Goal: Information Seeking & Learning: Find contact information

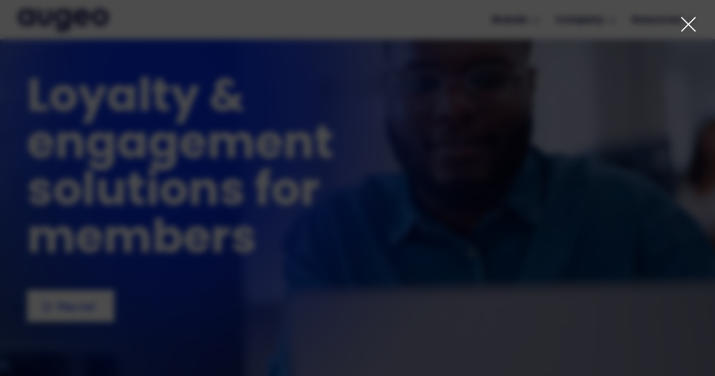
scroll to position [2581, 0]
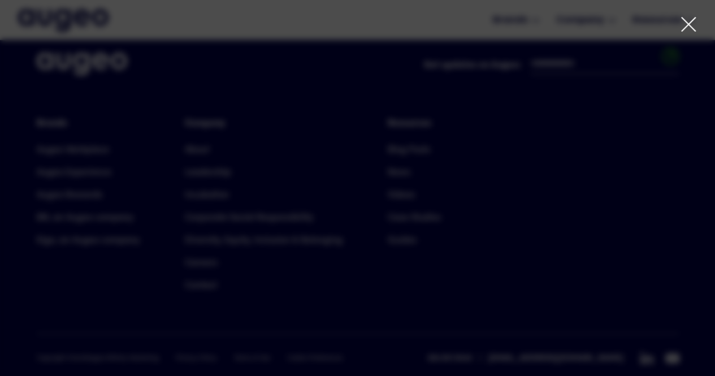
click at [687, 23] on icon at bounding box center [688, 24] width 17 height 17
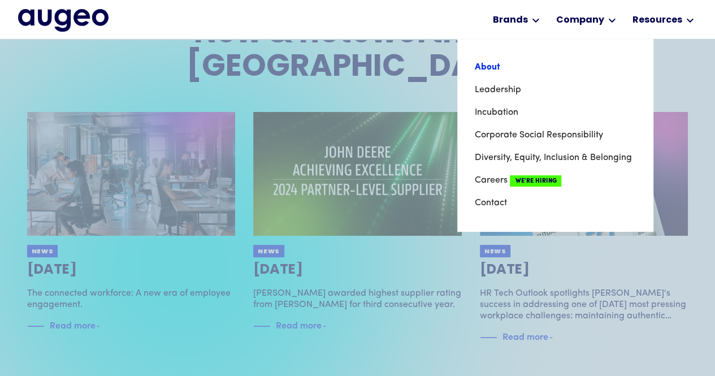
scroll to position [2183, 0]
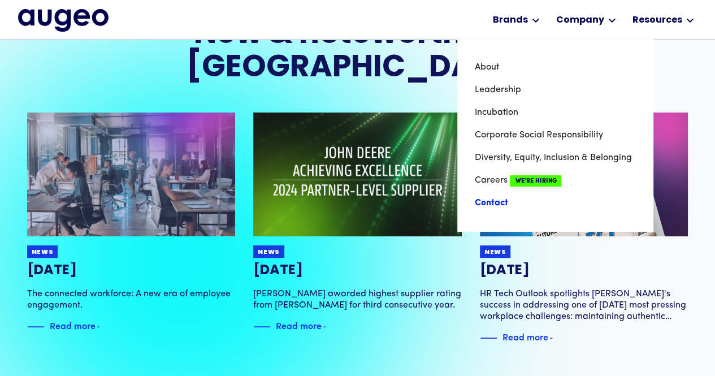
click at [512, 209] on link "Contact" at bounding box center [555, 202] width 162 height 23
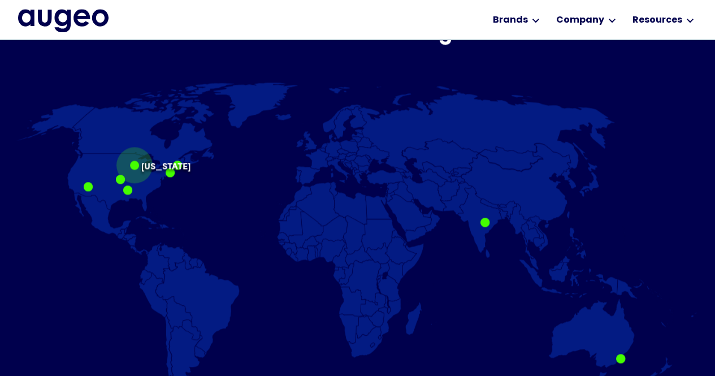
scroll to position [683, 0]
click at [175, 172] on div at bounding box center [170, 171] width 9 height 9
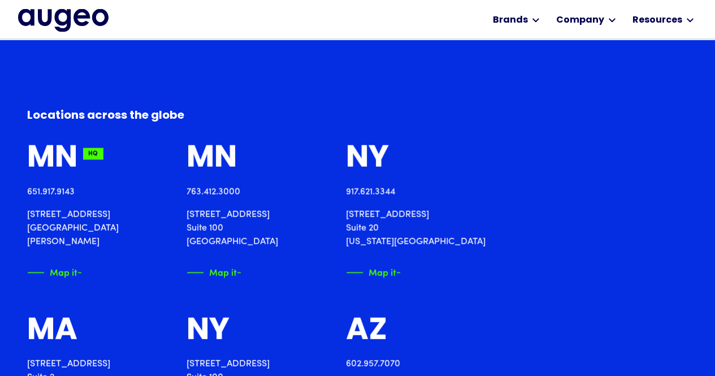
drag, startPoint x: 478, startPoint y: 209, endPoint x: 594, endPoint y: 217, distance: 115.5
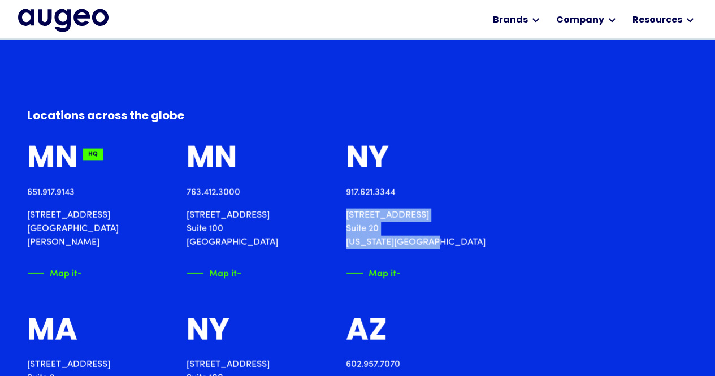
drag, startPoint x: 485, startPoint y: 212, endPoint x: 577, endPoint y: 246, distance: 98.3
copy p "[STREET_ADDRESS][US_STATE]"
